Goal: Information Seeking & Learning: Learn about a topic

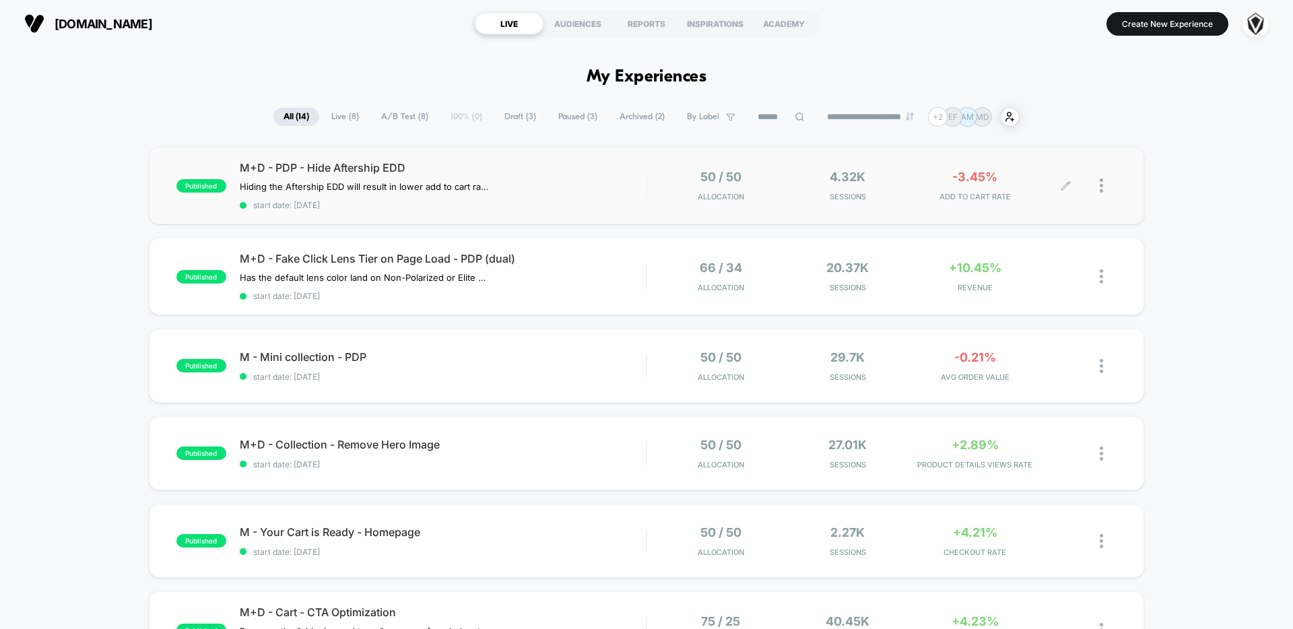
click at [647, 183] on div "50 / 50 Allocation 4.32k Sessions -3.45% ADD TO CART RATE" at bounding box center [881, 186] width 469 height 32
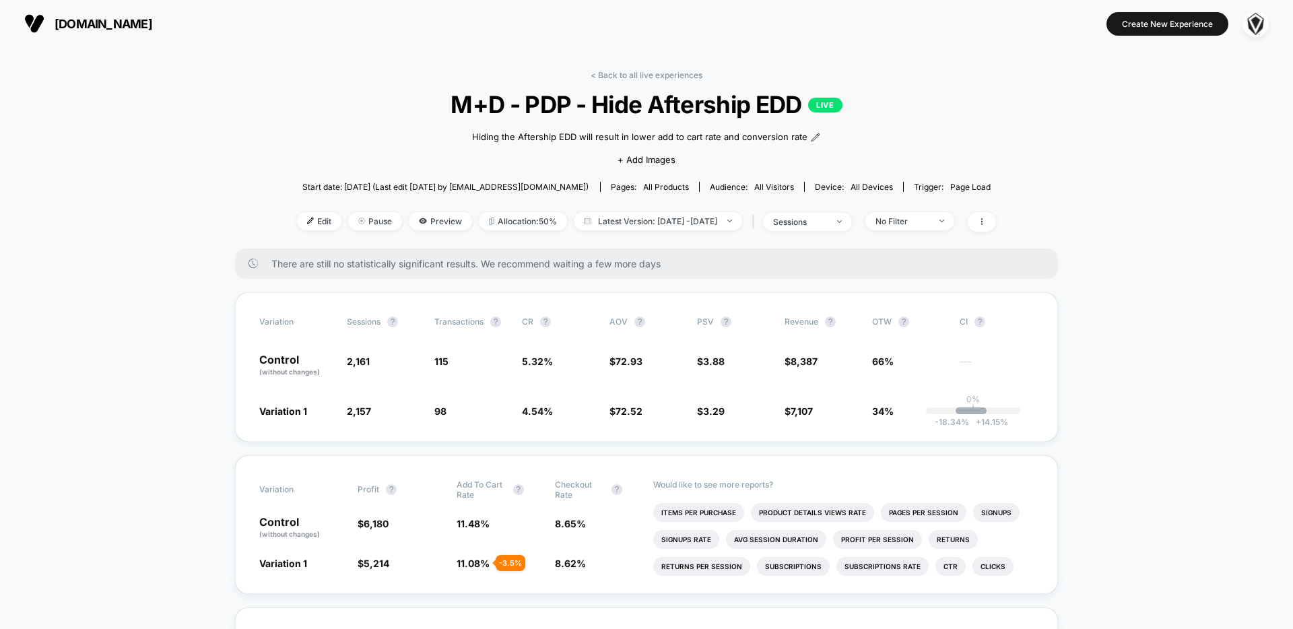
click at [92, 20] on span "[DOMAIN_NAME]" at bounding box center [104, 24] width 98 height 14
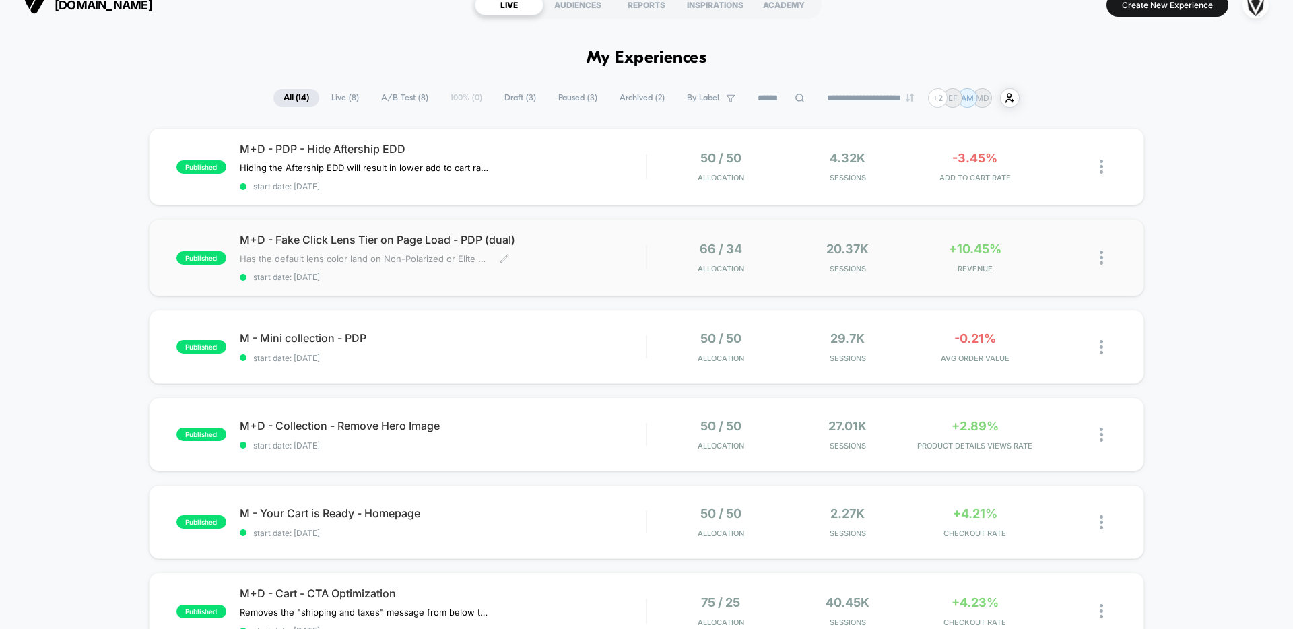
scroll to position [24, 0]
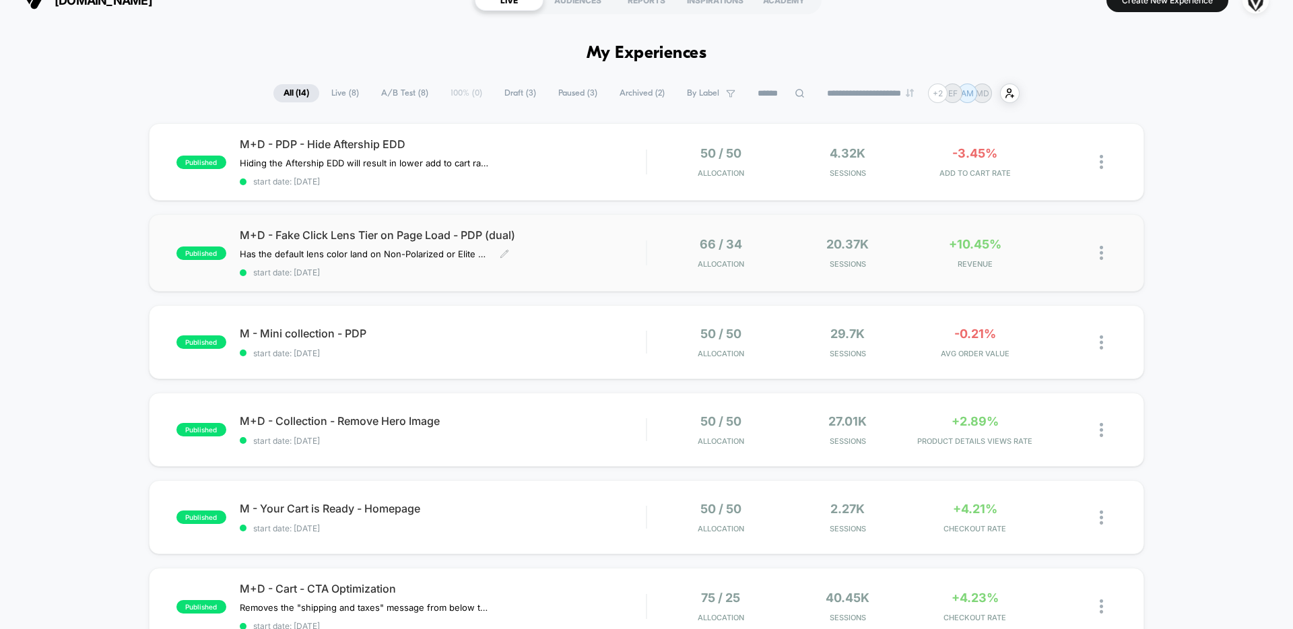
click at [622, 259] on div "M+D - Fake Click Lens Tier on Page Load - PDP (dual) Has the default lens color…" at bounding box center [443, 252] width 406 height 49
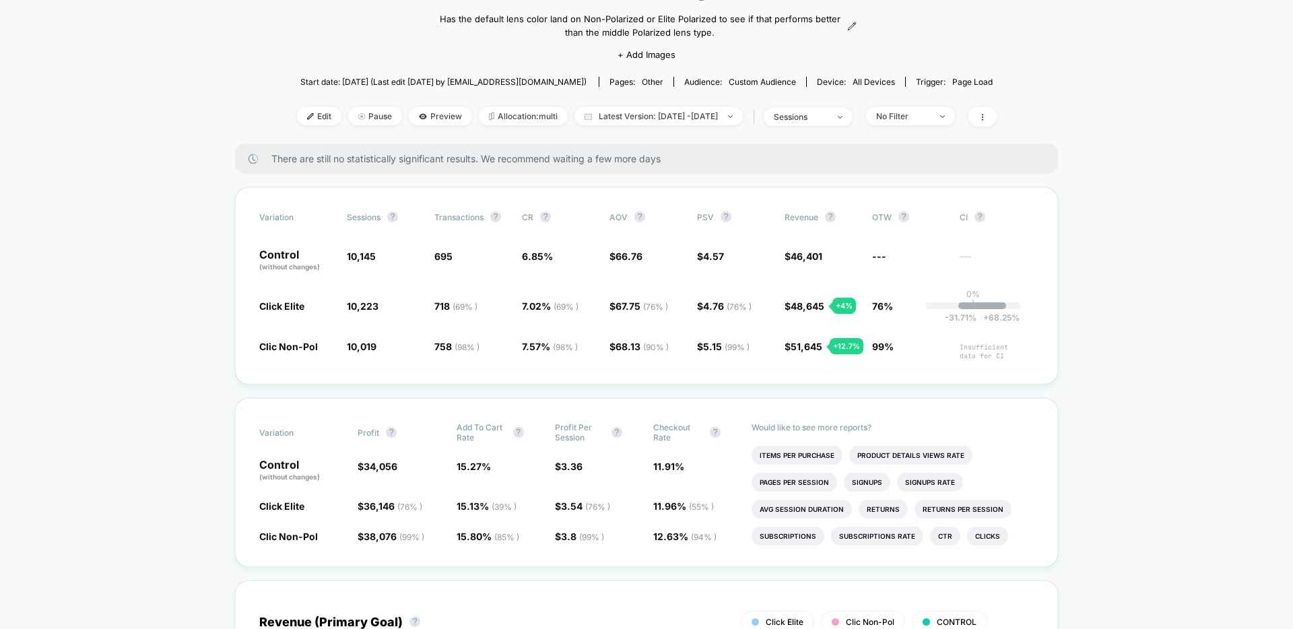
scroll to position [119, 0]
click at [999, 356] on span "Insufficient data for CI" at bounding box center [997, 350] width 74 height 18
click at [998, 356] on span "Insufficient data for CI" at bounding box center [997, 350] width 74 height 18
